Goal: Check status: Check status

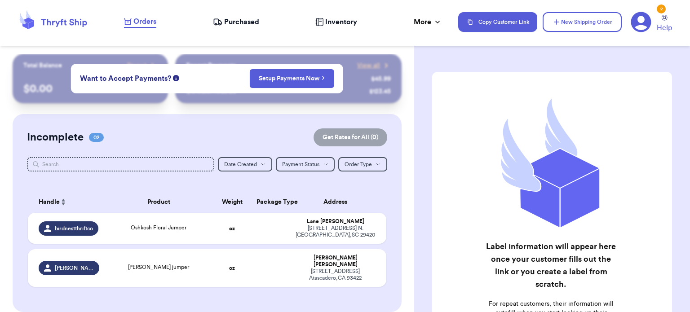
click at [250, 22] on span "Purchased" at bounding box center [241, 22] width 35 height 11
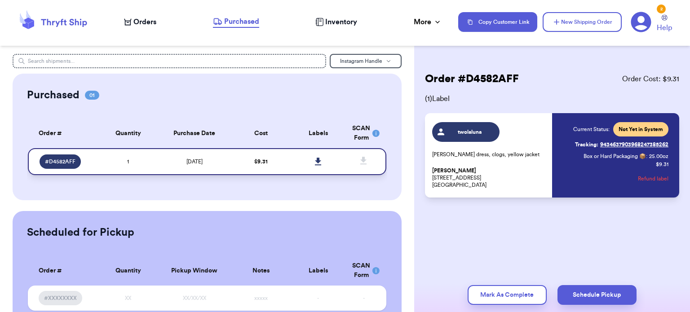
click at [54, 160] on span "# D4582AFF" at bounding box center [60, 161] width 31 height 7
click at [76, 160] on div "# D4582AFF" at bounding box center [60, 162] width 41 height 14
click at [66, 163] on span "# D4582AFF" at bounding box center [60, 161] width 31 height 7
click at [625, 144] on link "Tracking: 9434637903968247385262" at bounding box center [621, 145] width 93 height 14
